Goal: Transaction & Acquisition: Purchase product/service

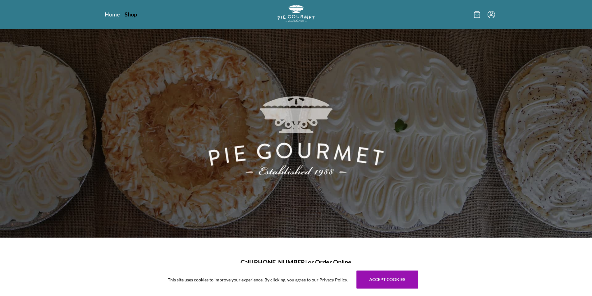
click at [134, 15] on link "Shop" at bounding box center [131, 14] width 12 height 7
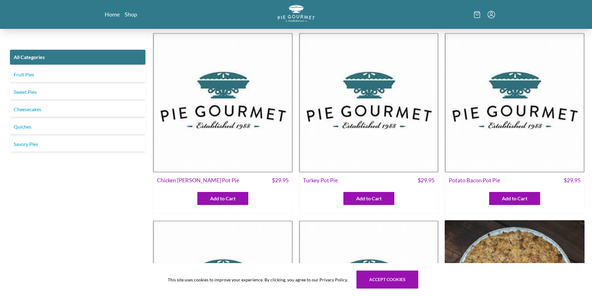
click at [42, 75] on link "Fruit Pies" at bounding box center [77, 74] width 135 height 15
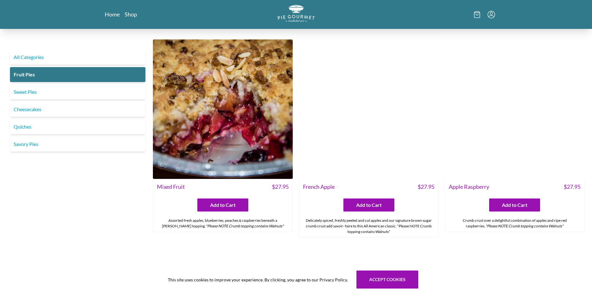
scroll to position [601, 0]
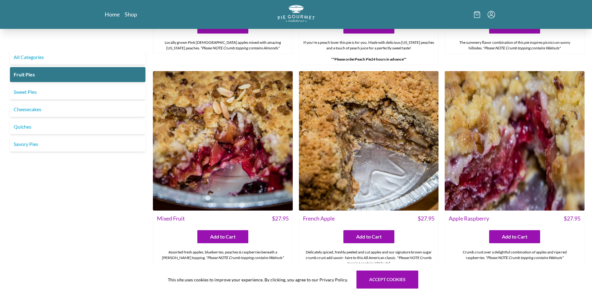
scroll to position [590, 0]
